Goal: Find specific page/section: Find specific page/section

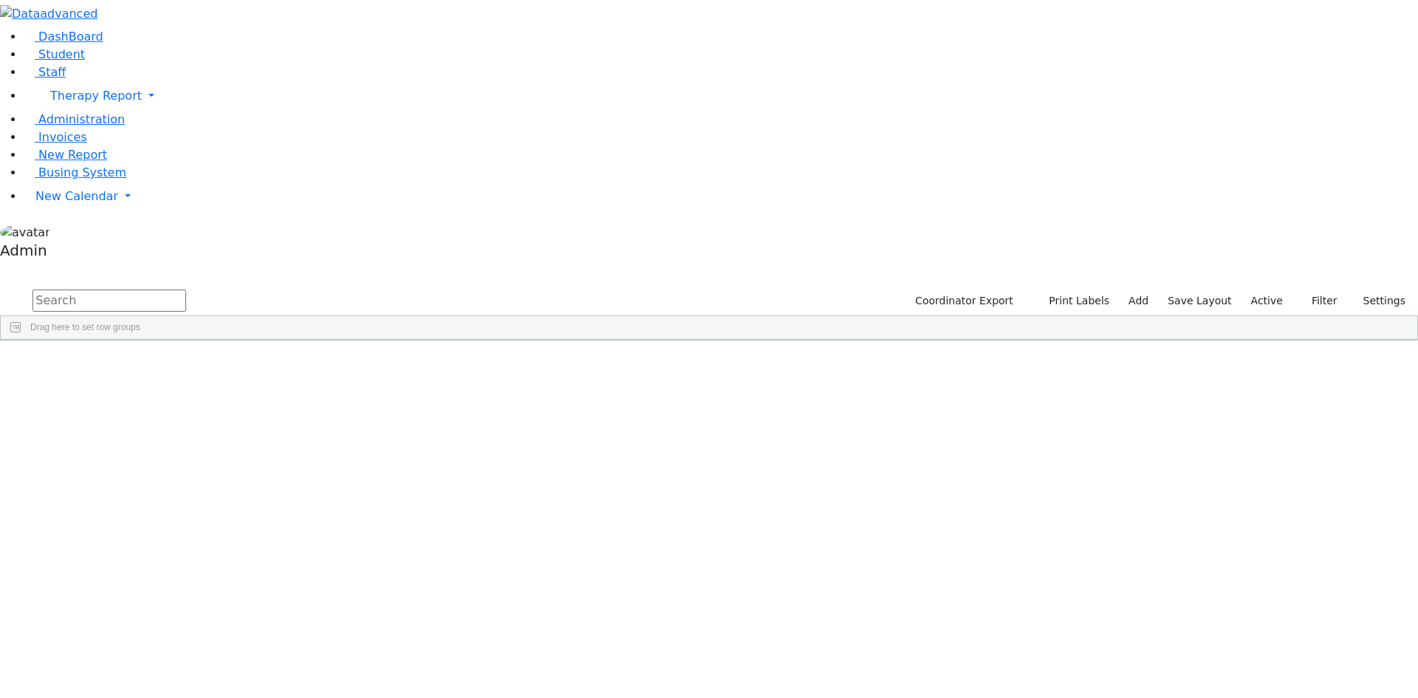
click at [186, 290] on input "text" at bounding box center [109, 301] width 154 height 22
click at [243, 612] on div "Mindy" at bounding box center [182, 622] width 121 height 21
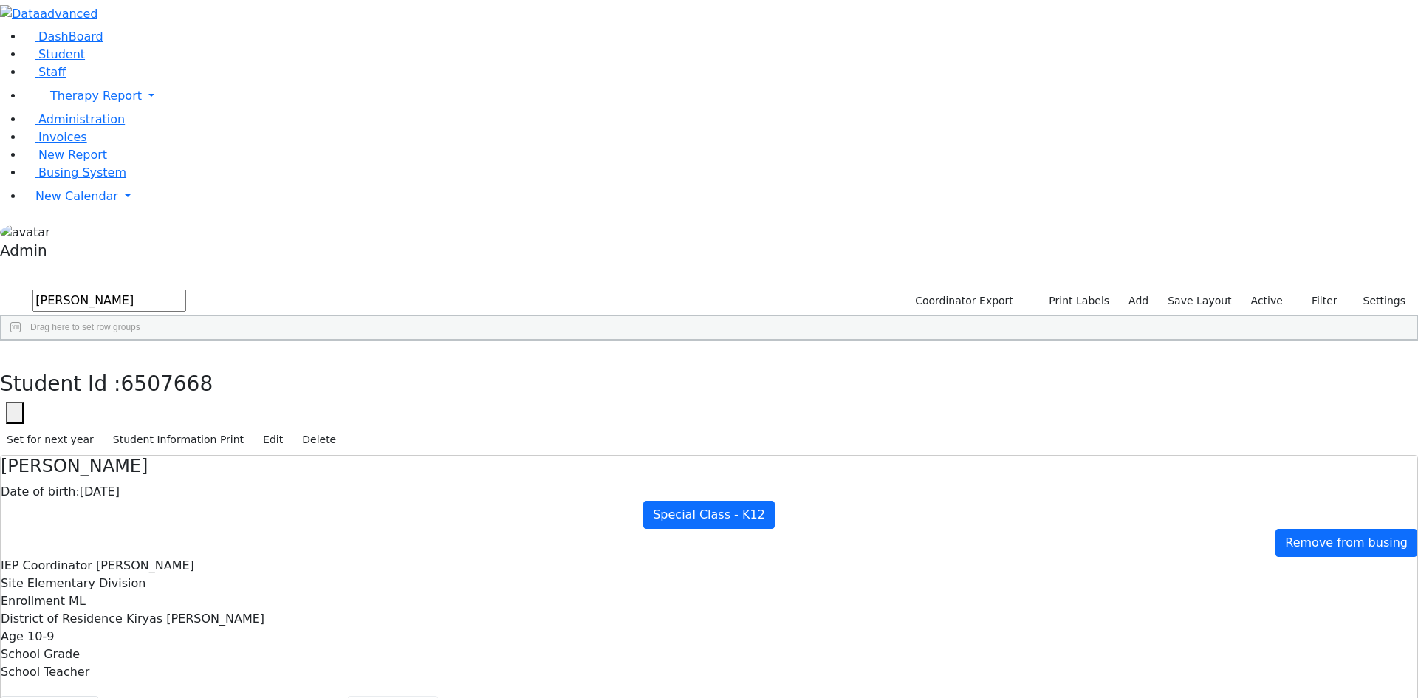
click at [353, 696] on button "Scheduling" at bounding box center [393, 711] width 90 height 31
click at [7, 352] on use "button" at bounding box center [7, 352] width 0 height 0
drag, startPoint x: 280, startPoint y: 69, endPoint x: 143, endPoint y: 65, distance: 136.7
click at [143, 65] on div "DashBoard Student Staff Therapy Report Student Old Calendar Report Admin" at bounding box center [709, 452] width 1418 height 905
type input "[PERSON_NAME]"
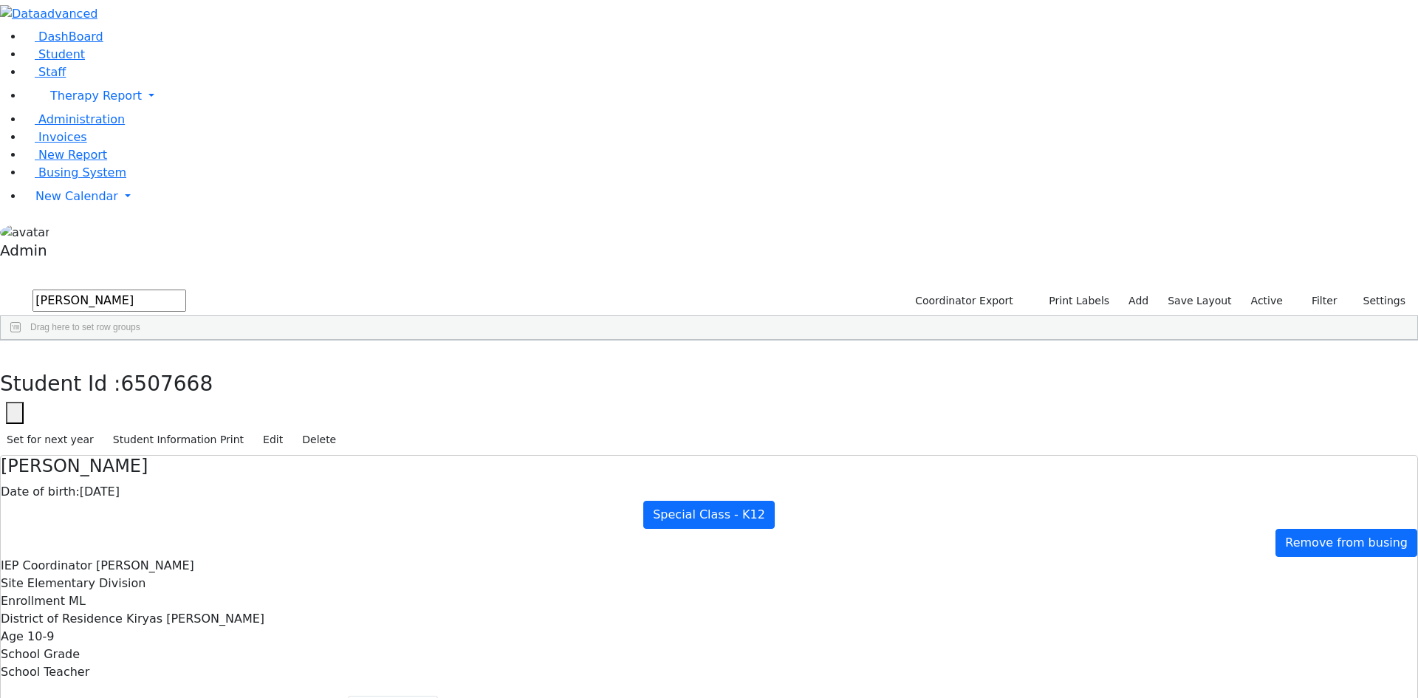
click at [242, 509] on div "[PERSON_NAME]" at bounding box center [181, 519] width 122 height 21
click at [15, 352] on icon "button" at bounding box center [11, 356] width 8 height 9
